Goal: Task Accomplishment & Management: Use online tool/utility

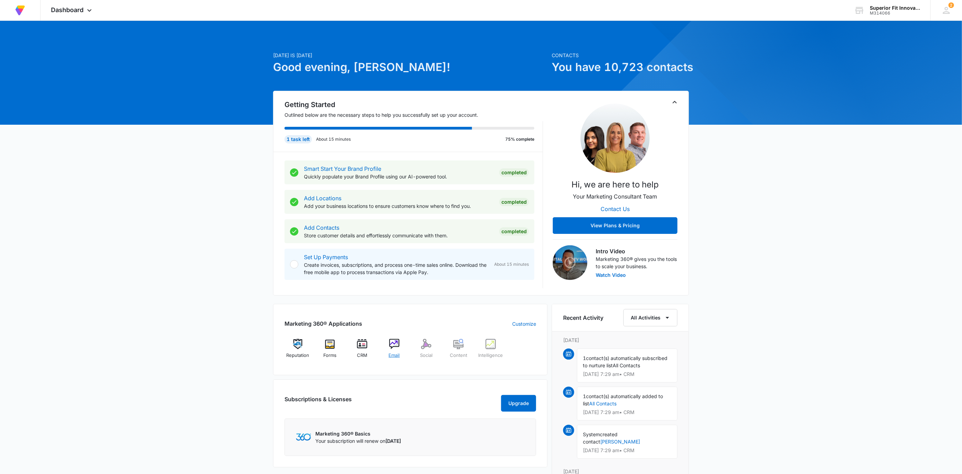
click at [394, 347] on img at bounding box center [394, 344] width 10 height 10
